Goal: Task Accomplishment & Management: Use online tool/utility

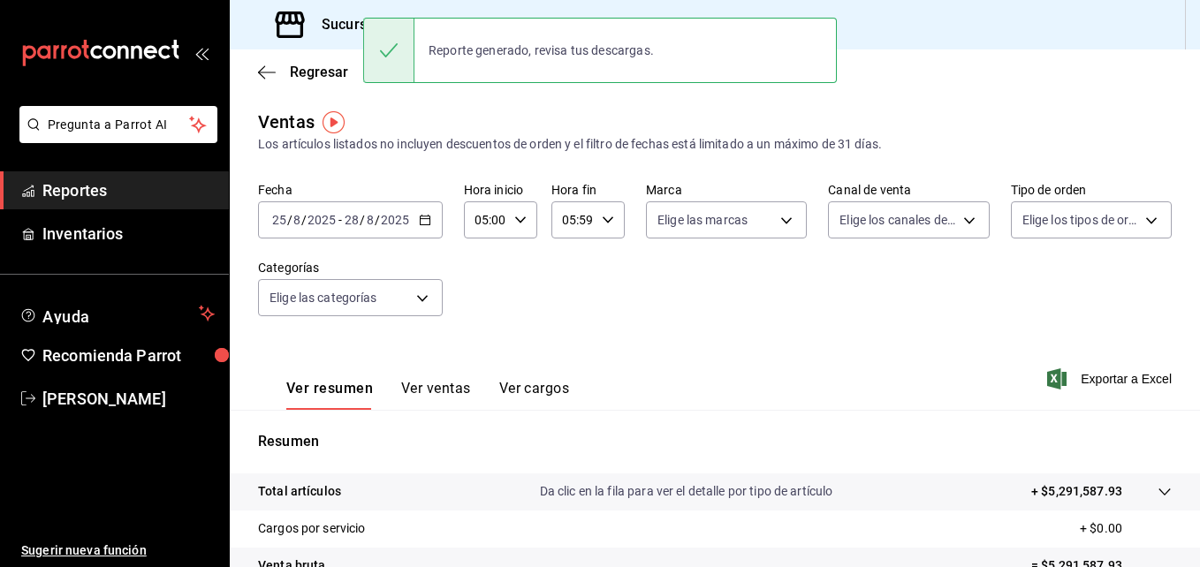
click at [606, 219] on \(Stroke\) "button" at bounding box center [607, 219] width 11 height 6
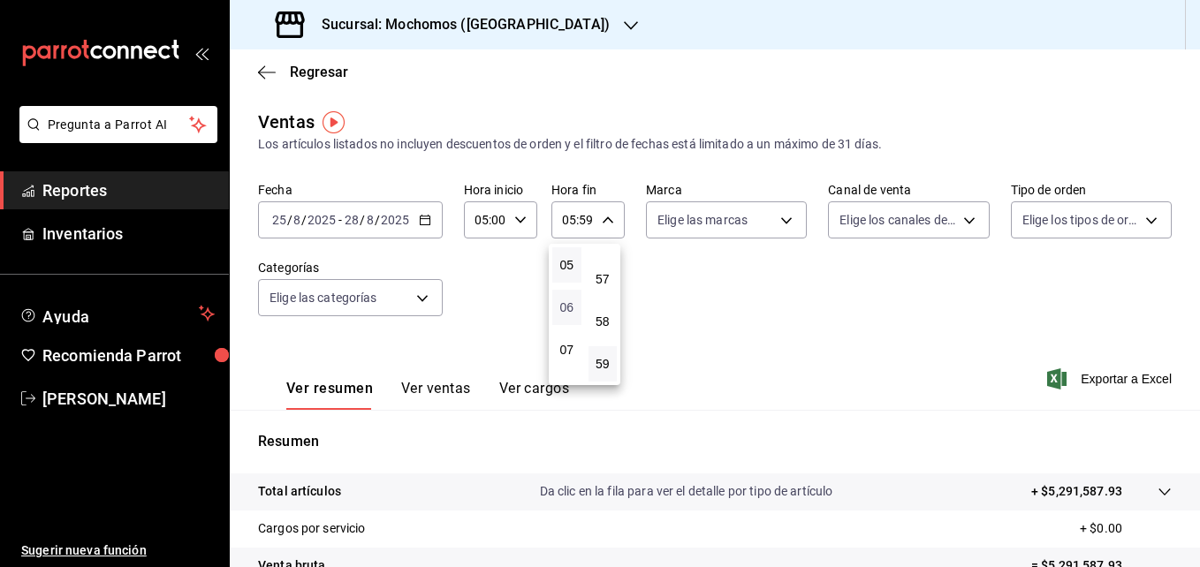
click at [568, 306] on span "06" at bounding box center [567, 307] width 8 height 14
type input "06:59"
click at [516, 221] on div at bounding box center [600, 283] width 1200 height 567
click at [605, 219] on icon "button" at bounding box center [608, 220] width 12 height 12
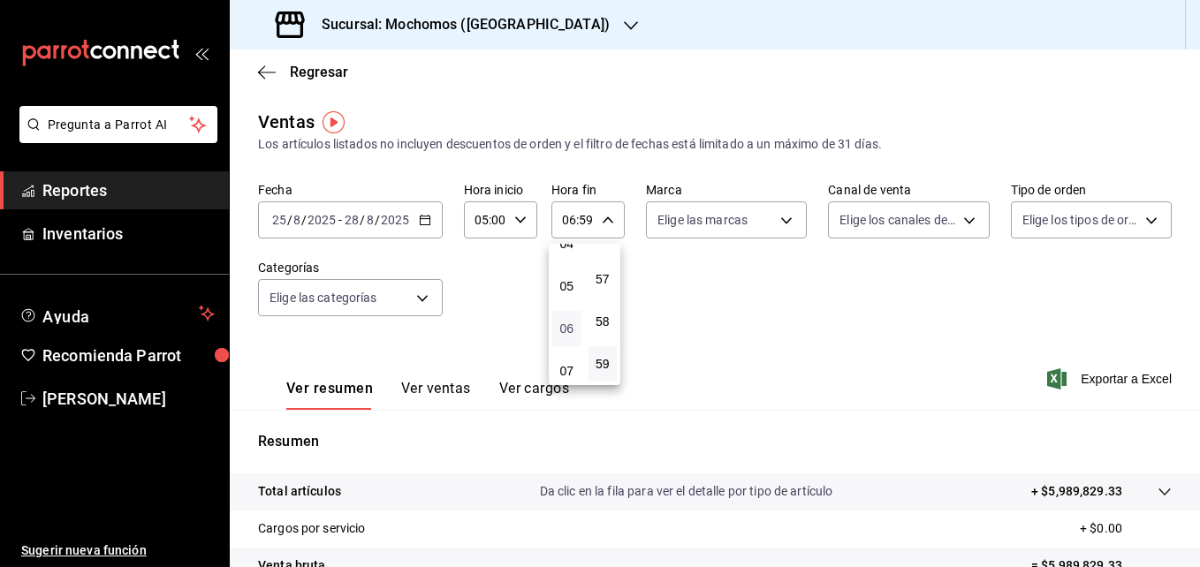
click at [567, 327] on span "06" at bounding box center [567, 329] width 8 height 14
click at [1100, 382] on div at bounding box center [600, 283] width 1200 height 567
click at [1100, 382] on span "Exportar a Excel" at bounding box center [1110, 378] width 121 height 21
click at [1090, 380] on span "Exportar a Excel" at bounding box center [1110, 378] width 121 height 21
click at [424, 223] on icon "button" at bounding box center [425, 220] width 12 height 12
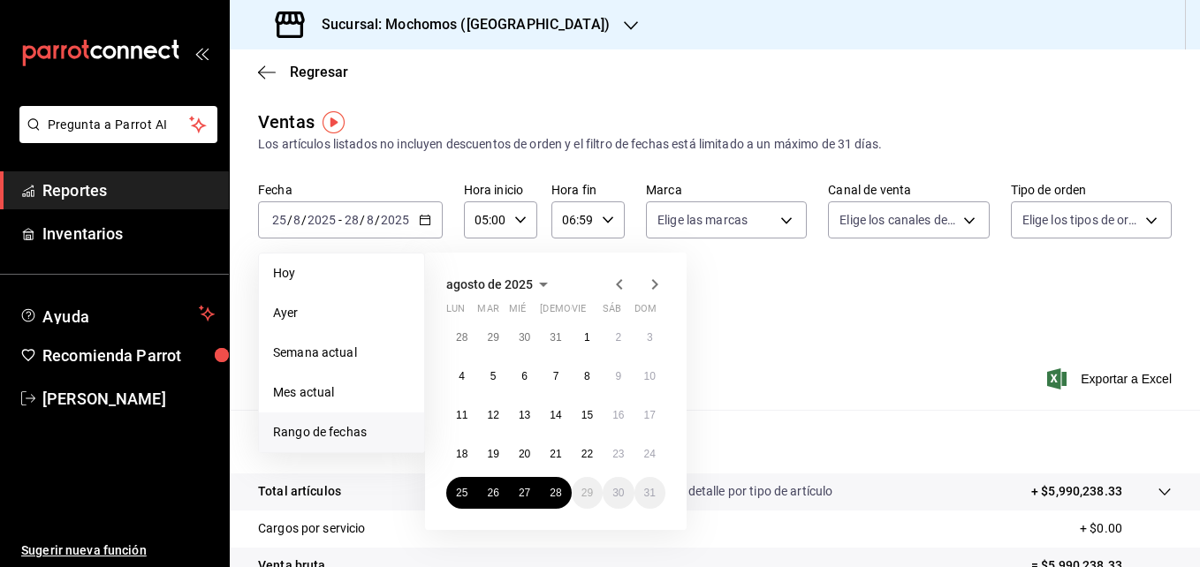
click at [319, 431] on span "Rango de fechas" at bounding box center [341, 432] width 137 height 19
click at [458, 497] on abbr "25" at bounding box center [461, 493] width 11 height 12
click at [554, 494] on abbr "28" at bounding box center [554, 493] width 11 height 12
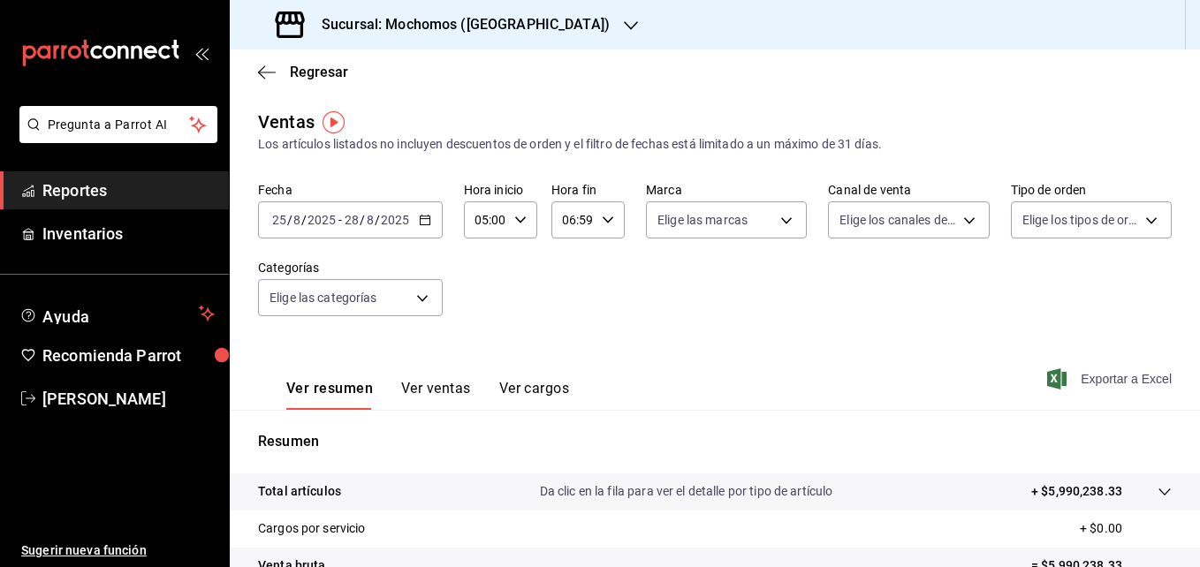
click at [1098, 378] on span "Exportar a Excel" at bounding box center [1110, 378] width 121 height 21
click at [108, 200] on span "Reportes" at bounding box center [128, 190] width 172 height 24
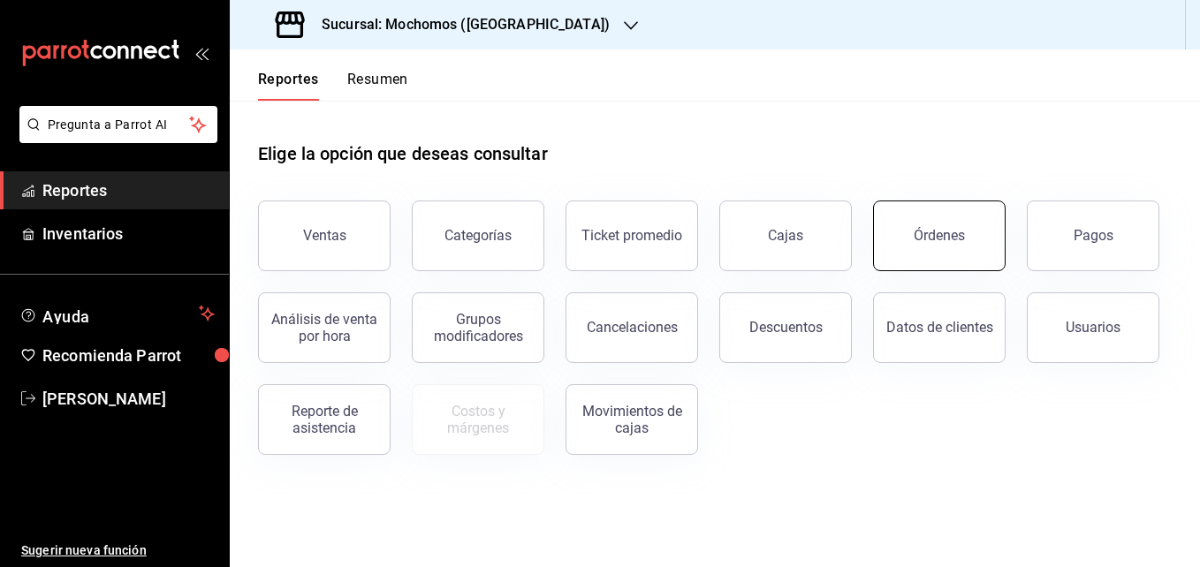
click at [914, 220] on button "Órdenes" at bounding box center [939, 236] width 132 height 71
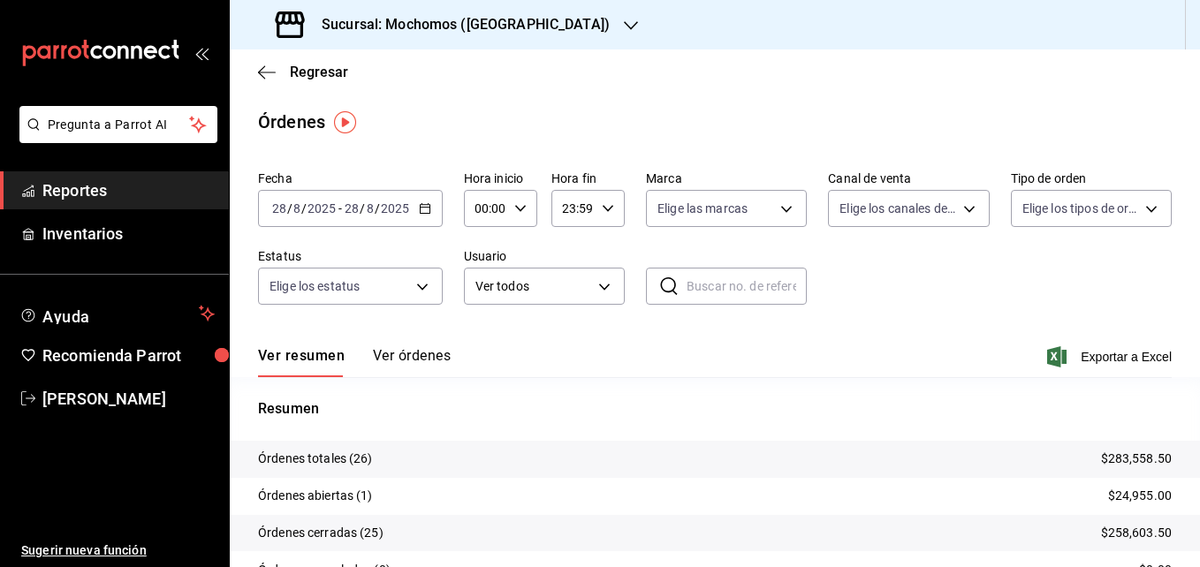
click at [420, 216] on div "[DATE] [DATE] - [DATE] [DATE]" at bounding box center [350, 208] width 185 height 37
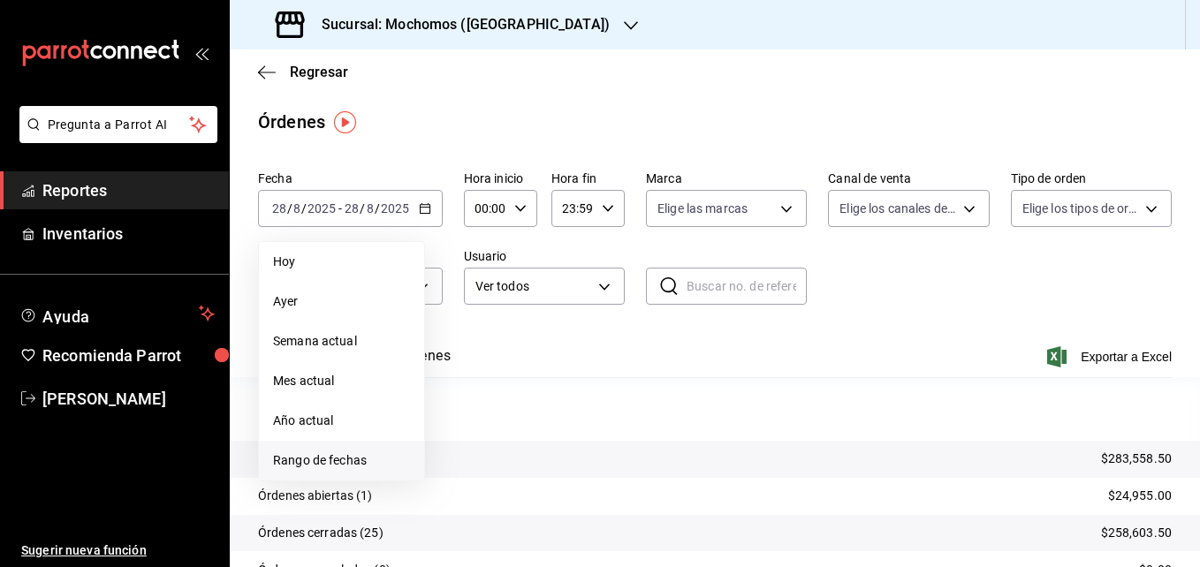
click at [338, 455] on span "Rango de fechas" at bounding box center [341, 460] width 137 height 19
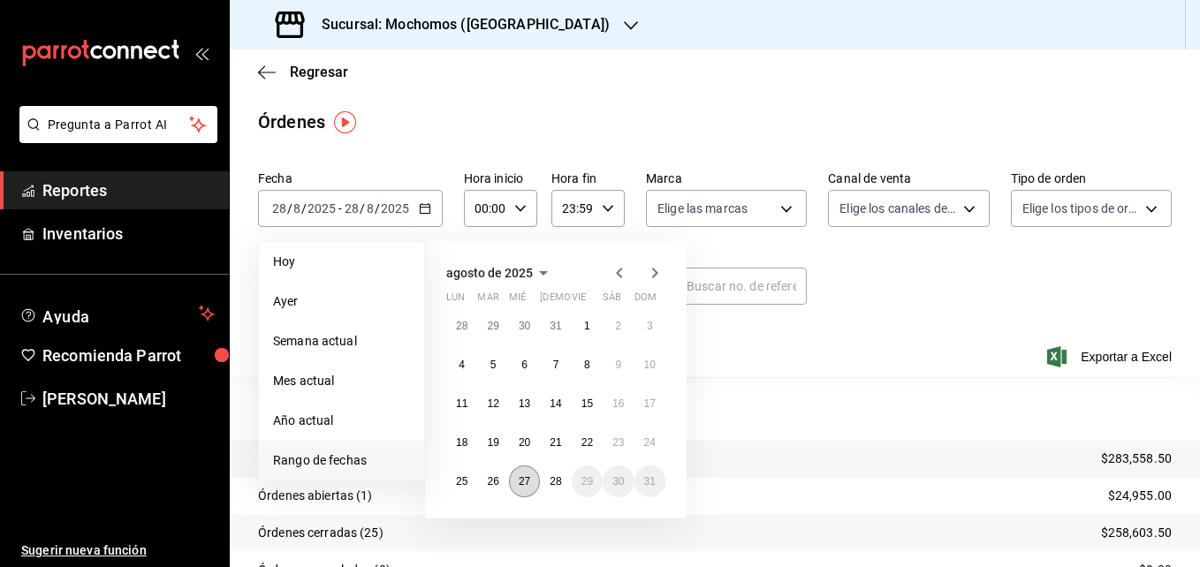
click at [528, 483] on abbr "27" at bounding box center [523, 481] width 11 height 12
click at [550, 481] on abbr "28" at bounding box center [554, 481] width 11 height 12
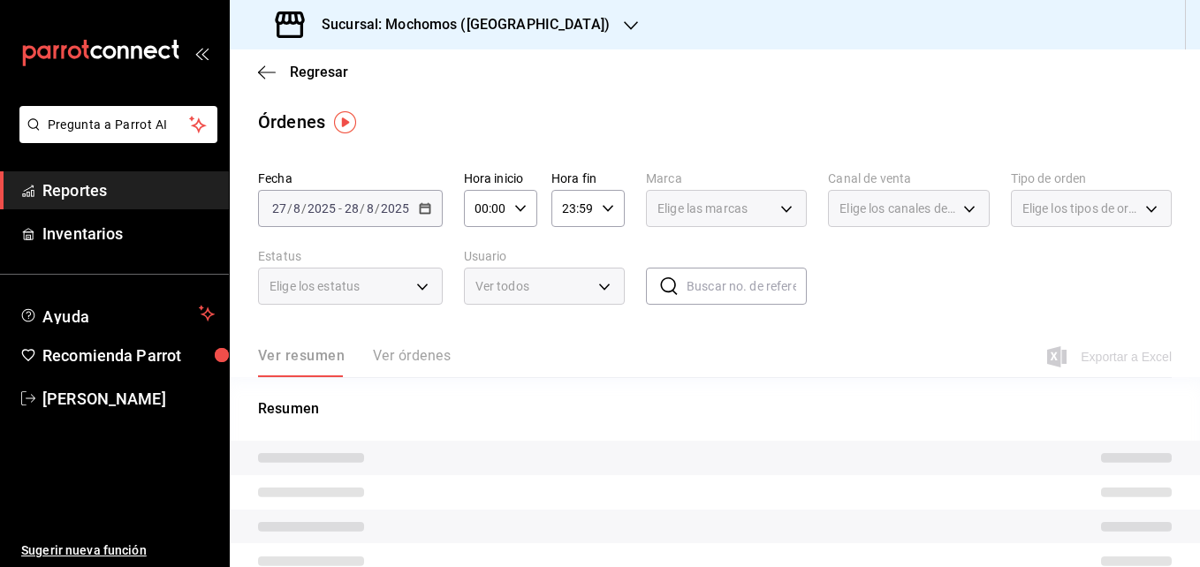
click at [508, 208] on div "00:00 Hora inicio" at bounding box center [500, 208] width 73 height 37
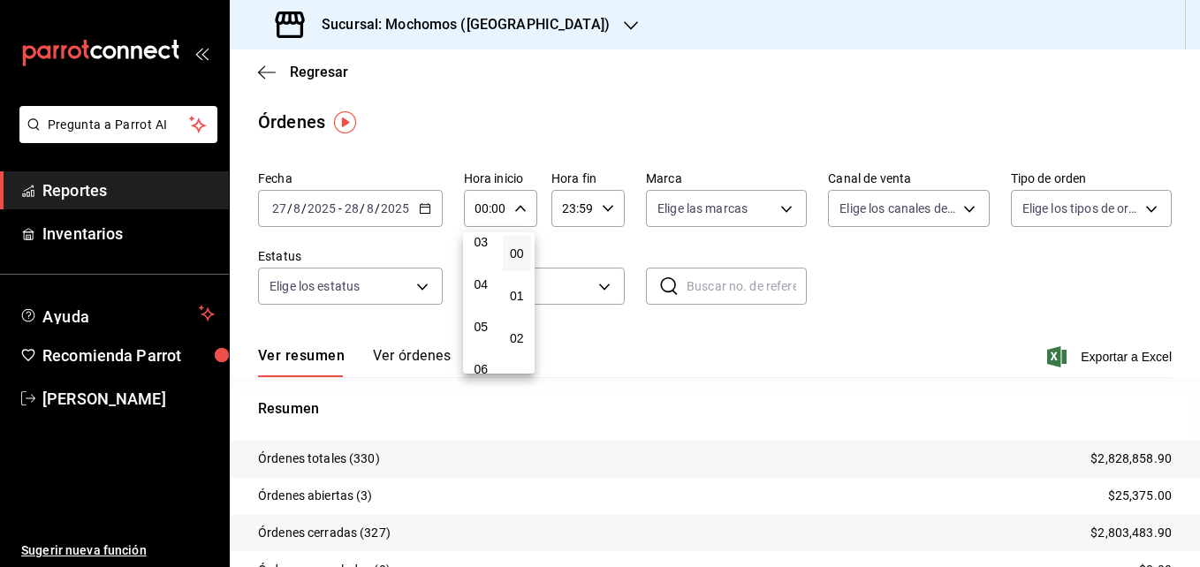
scroll to position [140, 0]
click at [477, 295] on button "04" at bounding box center [480, 283] width 29 height 35
type input "04:00"
click at [1086, 286] on div at bounding box center [600, 283] width 1200 height 567
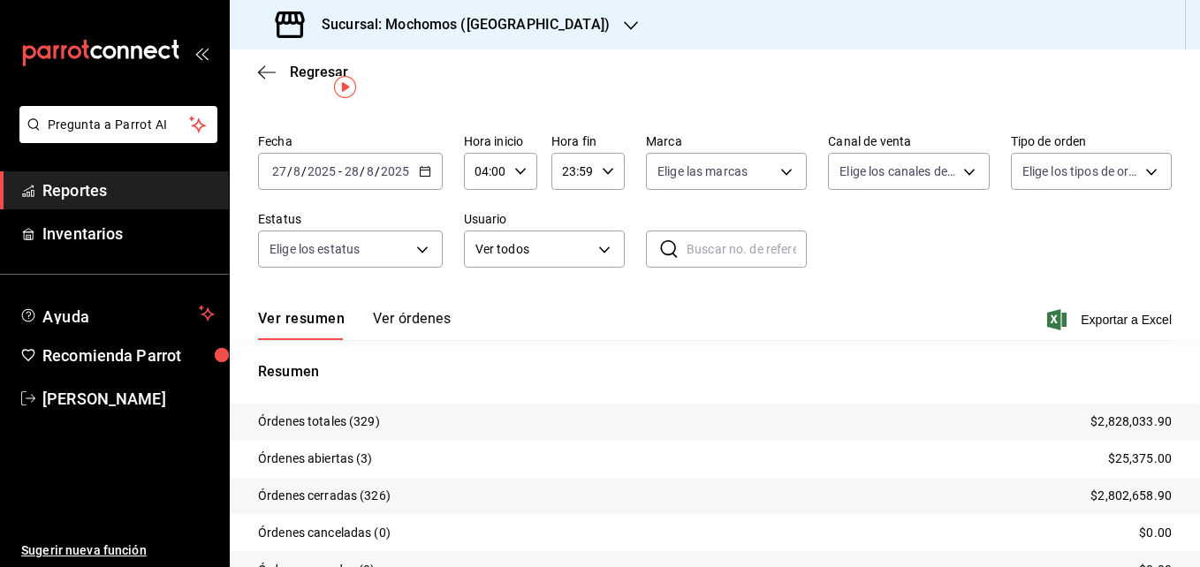
scroll to position [39, 0]
click at [1124, 322] on span "Exportar a Excel" at bounding box center [1110, 317] width 121 height 21
